Goal: Navigation & Orientation: Find specific page/section

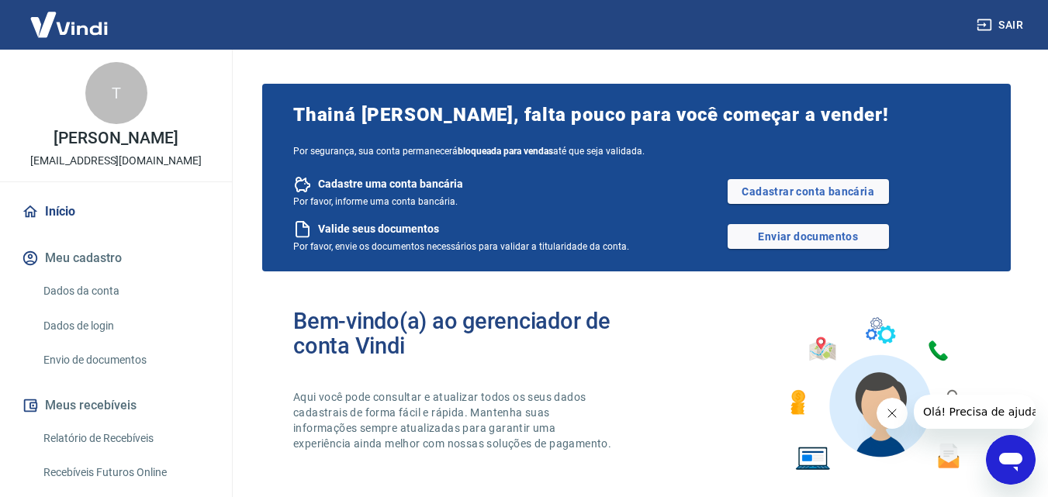
scroll to position [969, 0]
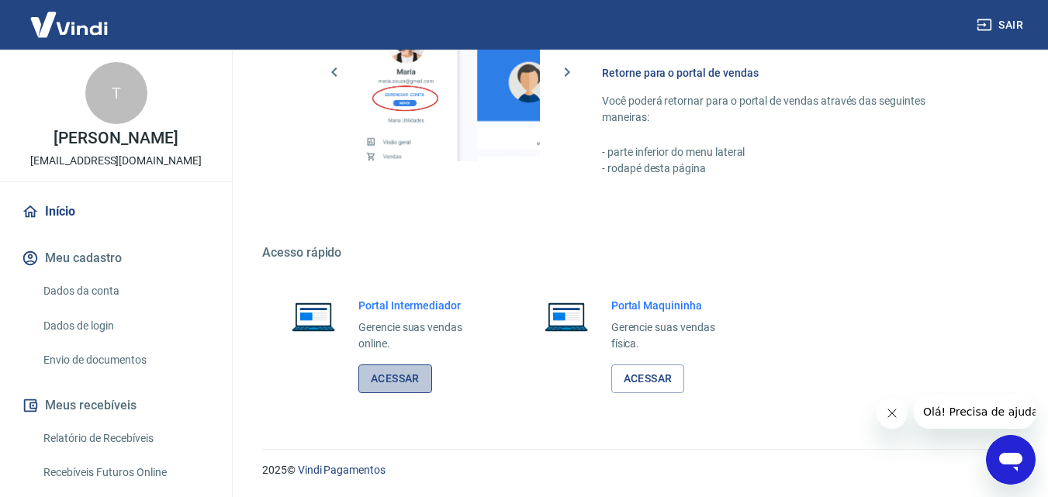
click at [393, 371] on link "Acessar" at bounding box center [395, 378] width 74 height 29
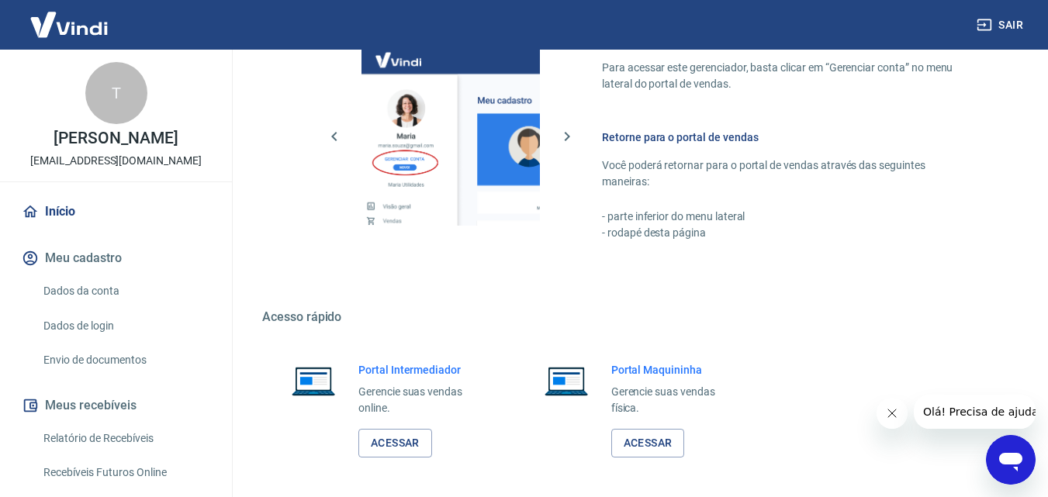
scroll to position [948, 0]
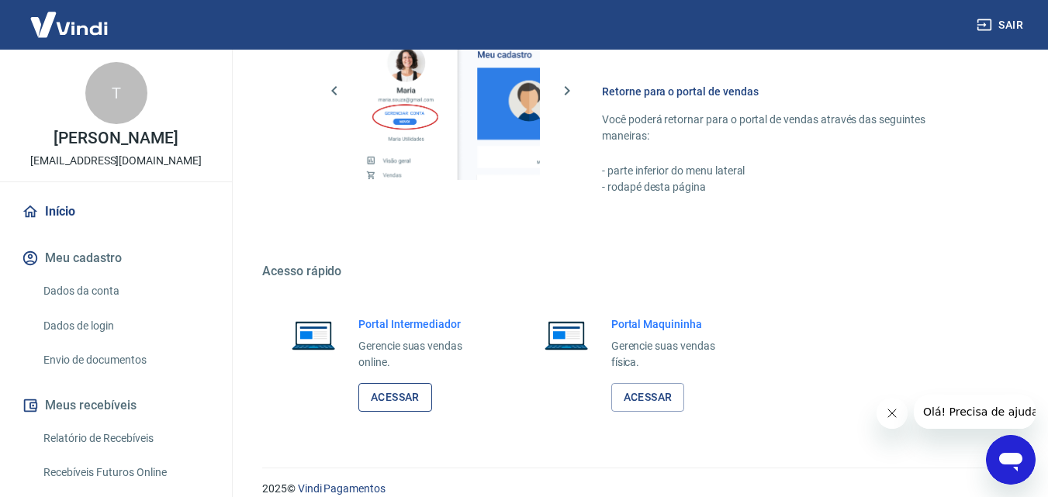
click at [409, 396] on link "Acessar" at bounding box center [395, 397] width 74 height 29
